Goal: Task Accomplishment & Management: Manage account settings

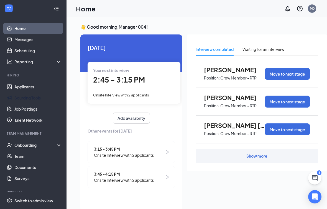
click at [35, 93] on link "Sourcing Tools" at bounding box center [37, 97] width 47 height 11
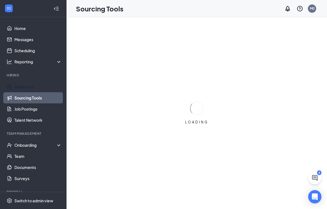
click at [29, 88] on link "Applicants" at bounding box center [37, 86] width 47 height 11
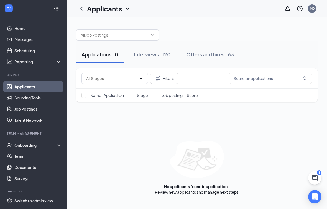
click at [143, 204] on div "Applications · 0 Interviews · 120 Offers and hires · 63 Filters Name · Applied …" at bounding box center [197, 112] width 261 height 191
click at [162, 50] on button "Interviews · 120" at bounding box center [152, 54] width 48 height 17
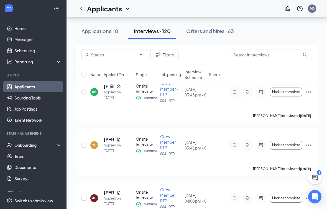
scroll to position [5179, 0]
click at [317, 181] on icon "ChatActive" at bounding box center [315, 177] width 7 height 7
click at [317, 186] on div "AP [PERSON_NAME] Applied on [DATE] Onsite Interview Confirmed Crew Member - RTP…" at bounding box center [197, 204] width 242 height 47
click at [291, 206] on button at bounding box center [287, 201] width 9 height 9
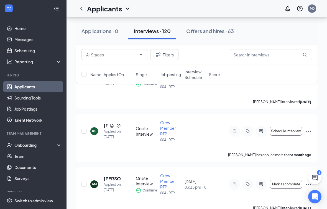
scroll to position [5353, 0]
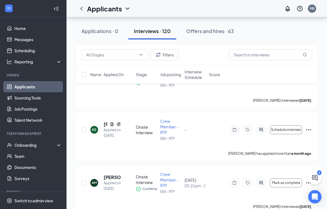
click at [317, 180] on button at bounding box center [315, 177] width 13 height 13
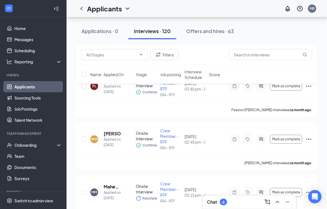
scroll to position [6258, 0]
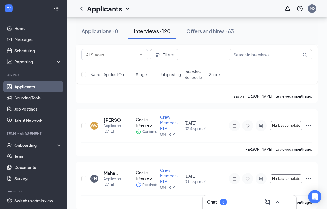
click at [291, 206] on button at bounding box center [287, 201] width 9 height 9
click at [321, 175] on div "6" at bounding box center [319, 172] width 4 height 5
click at [317, 180] on icon "ChatActive" at bounding box center [315, 178] width 6 height 6
click at [225, 204] on div "6" at bounding box center [224, 201] width 2 height 5
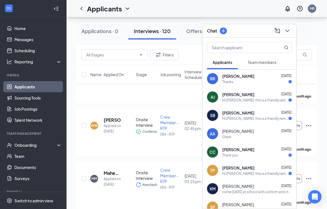
click at [275, 88] on div "RR [PERSON_NAME] [DATE] Thanks" at bounding box center [250, 78] width 94 height 18
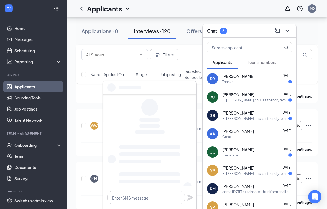
click at [271, 102] on div "Hi [PERSON_NAME], this is a friendly reminder. Your meeting with Tri-Arc Food S…" at bounding box center [256, 100] width 66 height 5
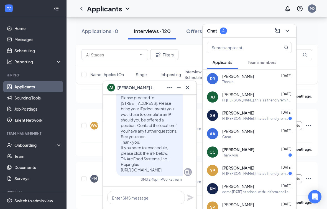
click at [269, 152] on div "[PERSON_NAME] [DATE]" at bounding box center [258, 149] width 70 height 6
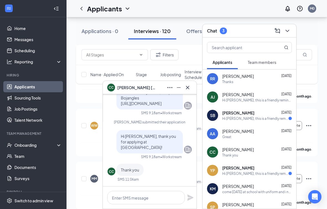
click at [267, 176] on div "Hi [PERSON_NAME], this is a friendly reminder. Your meeting with Tri-Arc Food S…" at bounding box center [256, 173] width 66 height 5
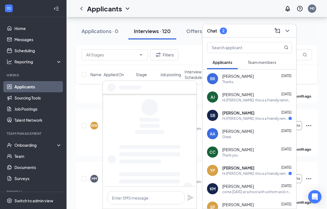
click at [266, 121] on div "Hi [PERSON_NAME], this is a friendly reminder. Your meeting with Tri-Arc Food S…" at bounding box center [256, 118] width 66 height 5
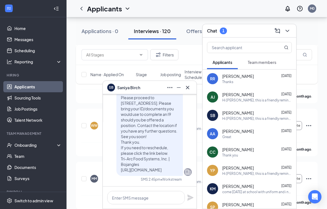
scroll to position [0, 0]
click at [288, 34] on icon "ChevronDown" at bounding box center [287, 30] width 7 height 7
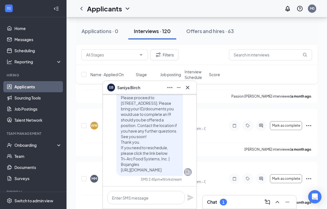
click at [288, 205] on icon "Minimize" at bounding box center [287, 201] width 7 height 7
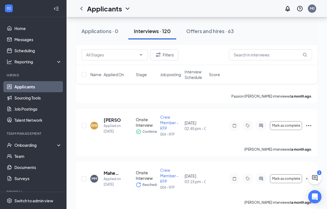
click at [316, 181] on icon "ChatActive" at bounding box center [315, 177] width 7 height 7
click at [290, 205] on icon "Minimize" at bounding box center [287, 201] width 7 height 7
click at [320, 183] on button at bounding box center [315, 177] width 13 height 13
click at [273, 206] on button at bounding box center [277, 201] width 9 height 9
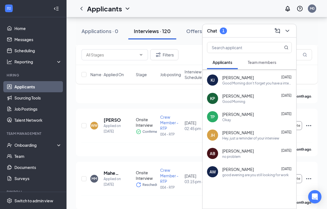
scroll to position [145, 0]
click at [287, 34] on icon "ChevronDown" at bounding box center [287, 30] width 7 height 7
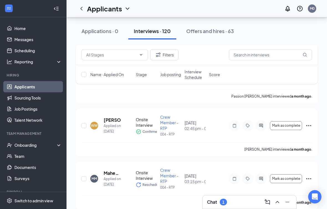
scroll to position [0, 0]
click at [291, 206] on button at bounding box center [287, 201] width 9 height 9
